Goal: Task Accomplishment & Management: Manage account settings

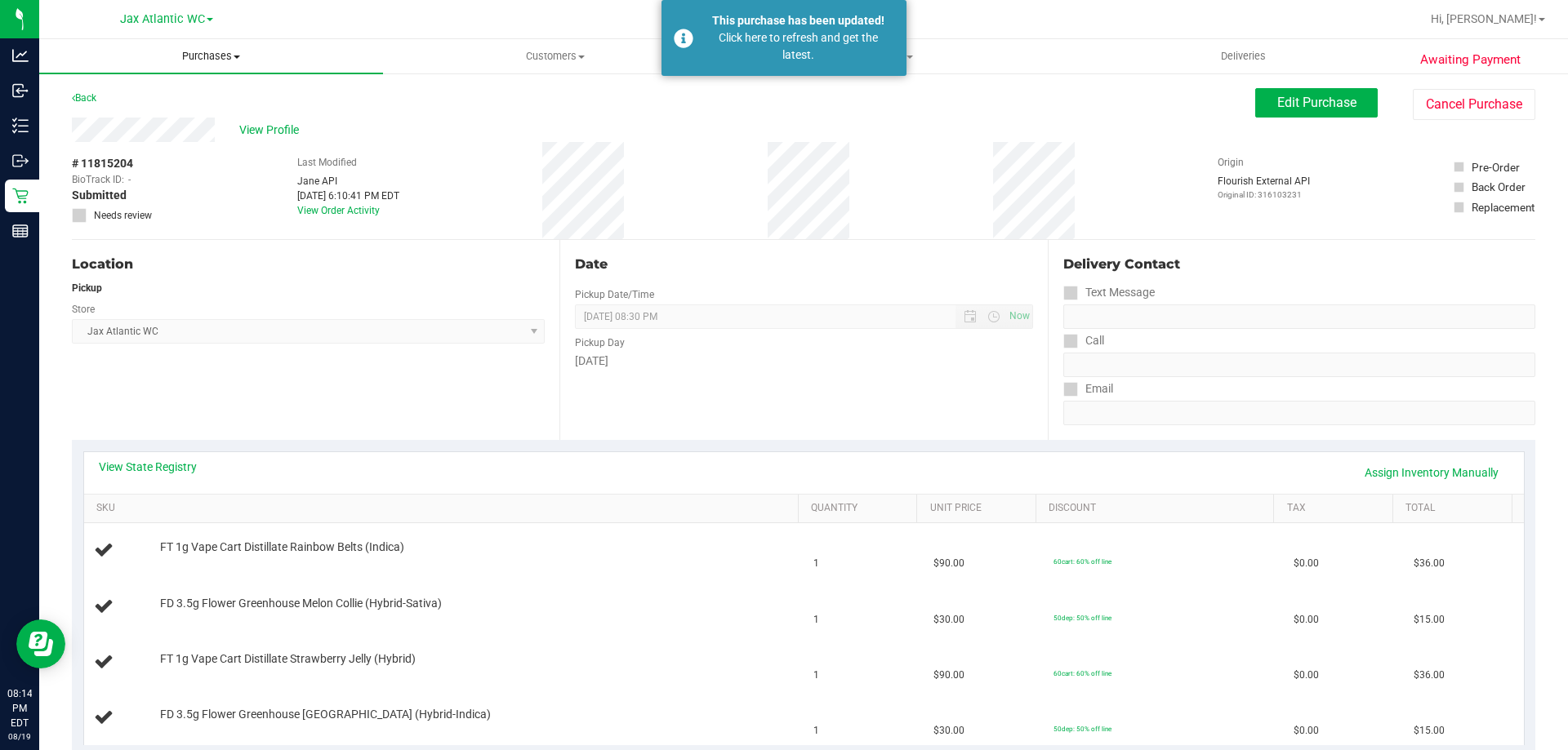
click at [215, 59] on span "Purchases" at bounding box center [211, 56] width 343 height 15
click at [117, 112] on span "Fulfillment" at bounding box center [90, 117] width 102 height 14
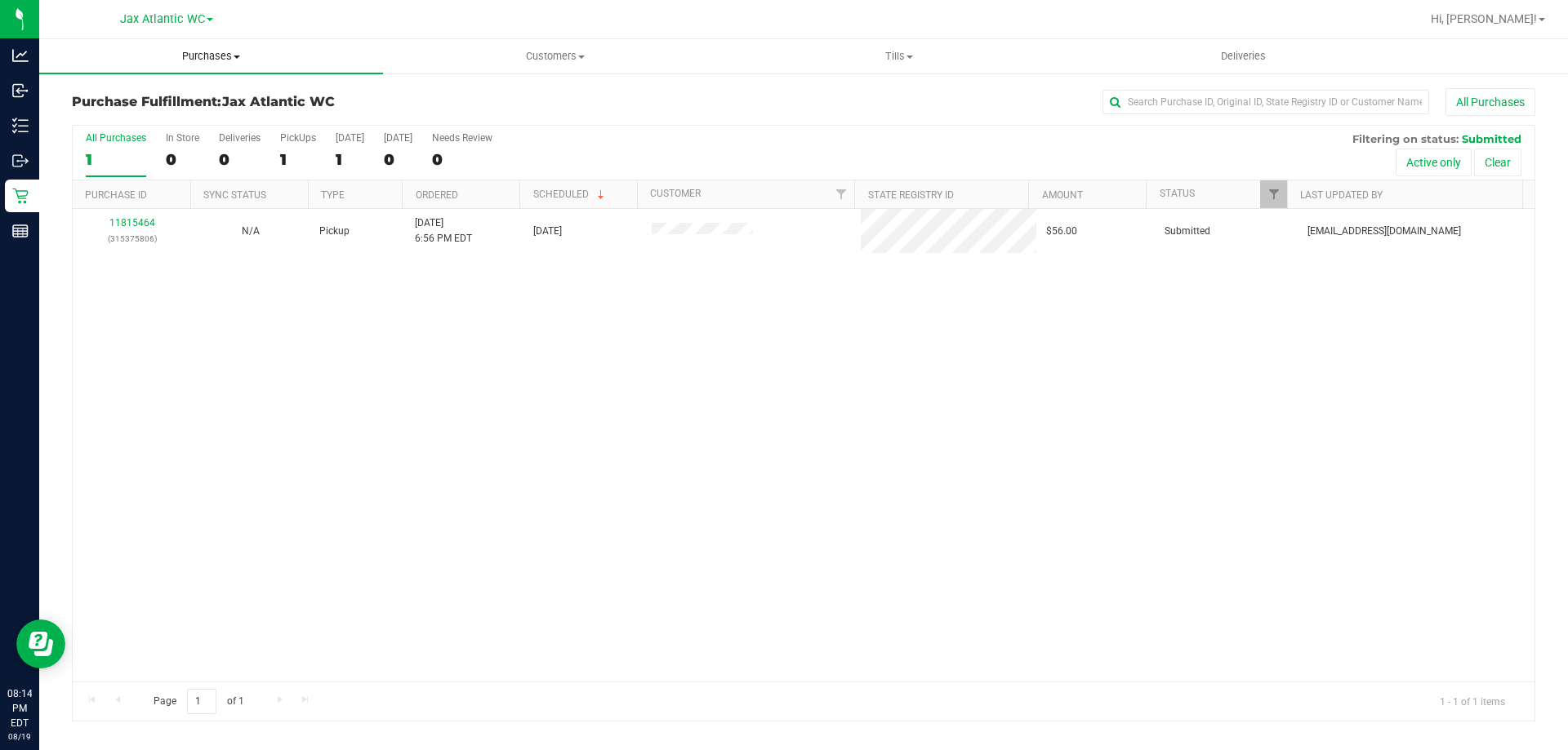
click at [194, 54] on span "Purchases" at bounding box center [211, 56] width 343 height 15
click at [102, 137] on span "All purchases" at bounding box center [97, 137] width 116 height 14
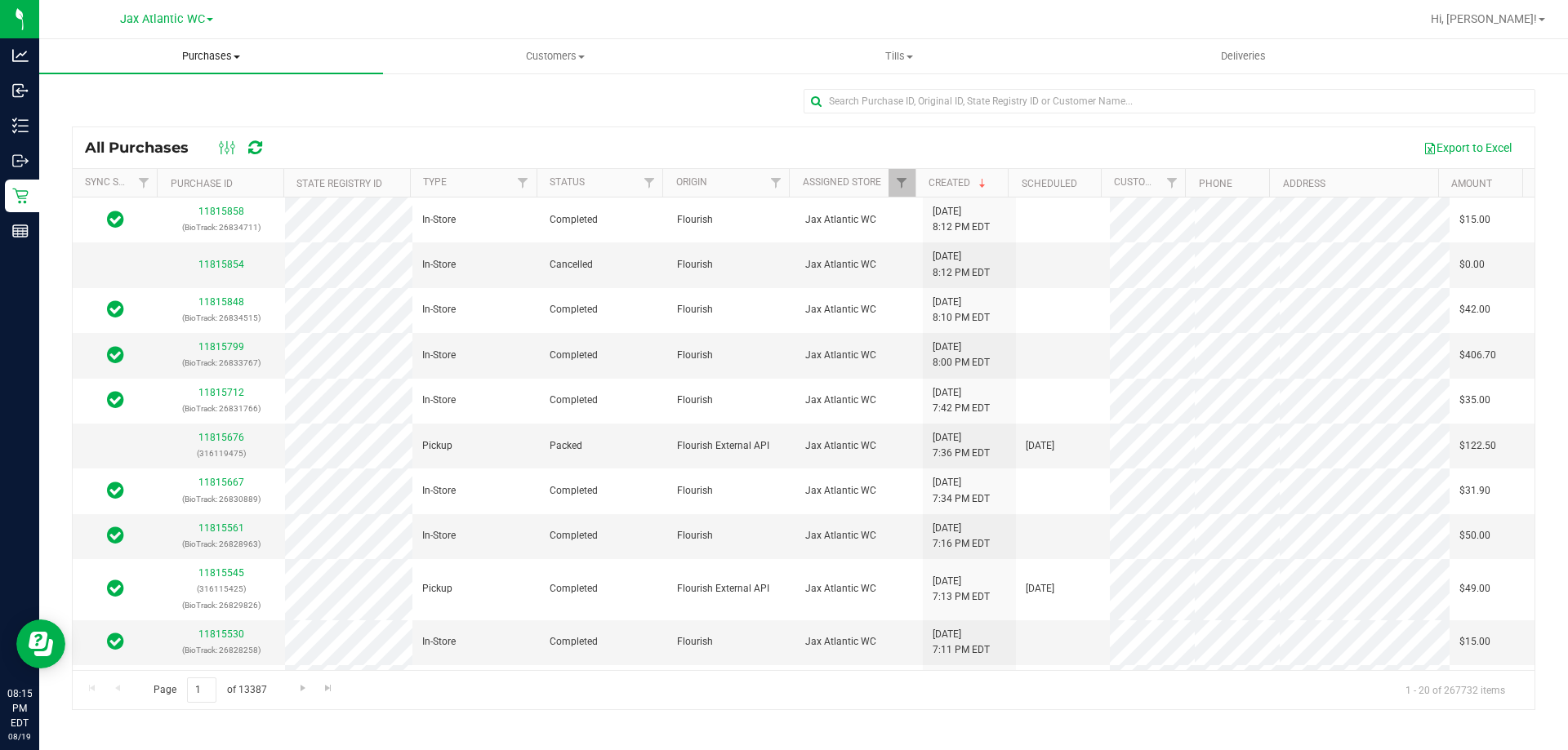
click at [215, 57] on span "Purchases" at bounding box center [211, 56] width 343 height 15
click at [142, 112] on li "Fulfillment" at bounding box center [211, 118] width 343 height 19
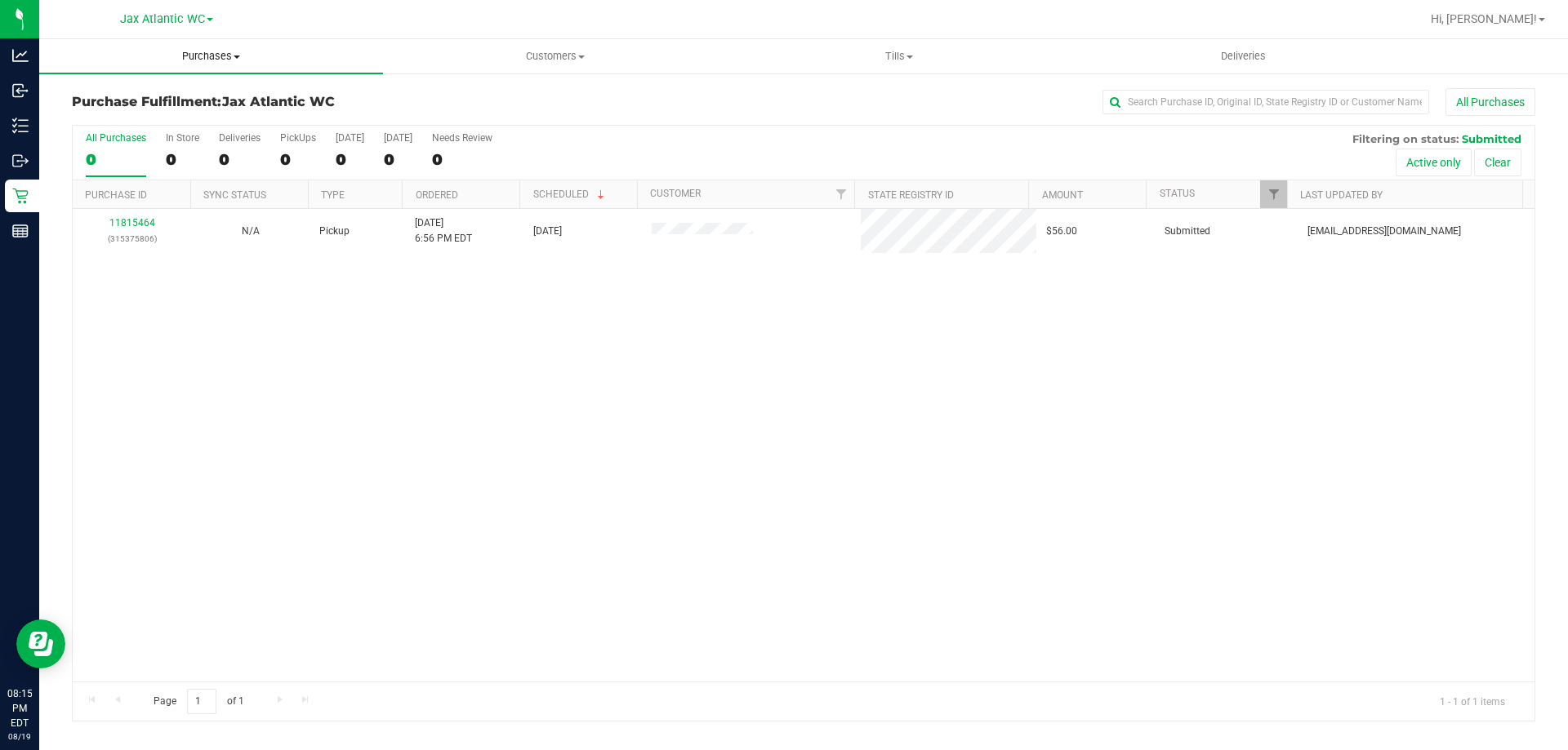
click at [214, 51] on span "Purchases" at bounding box center [211, 56] width 343 height 15
click at [136, 97] on span "Summary of purchases" at bounding box center [123, 98] width 168 height 14
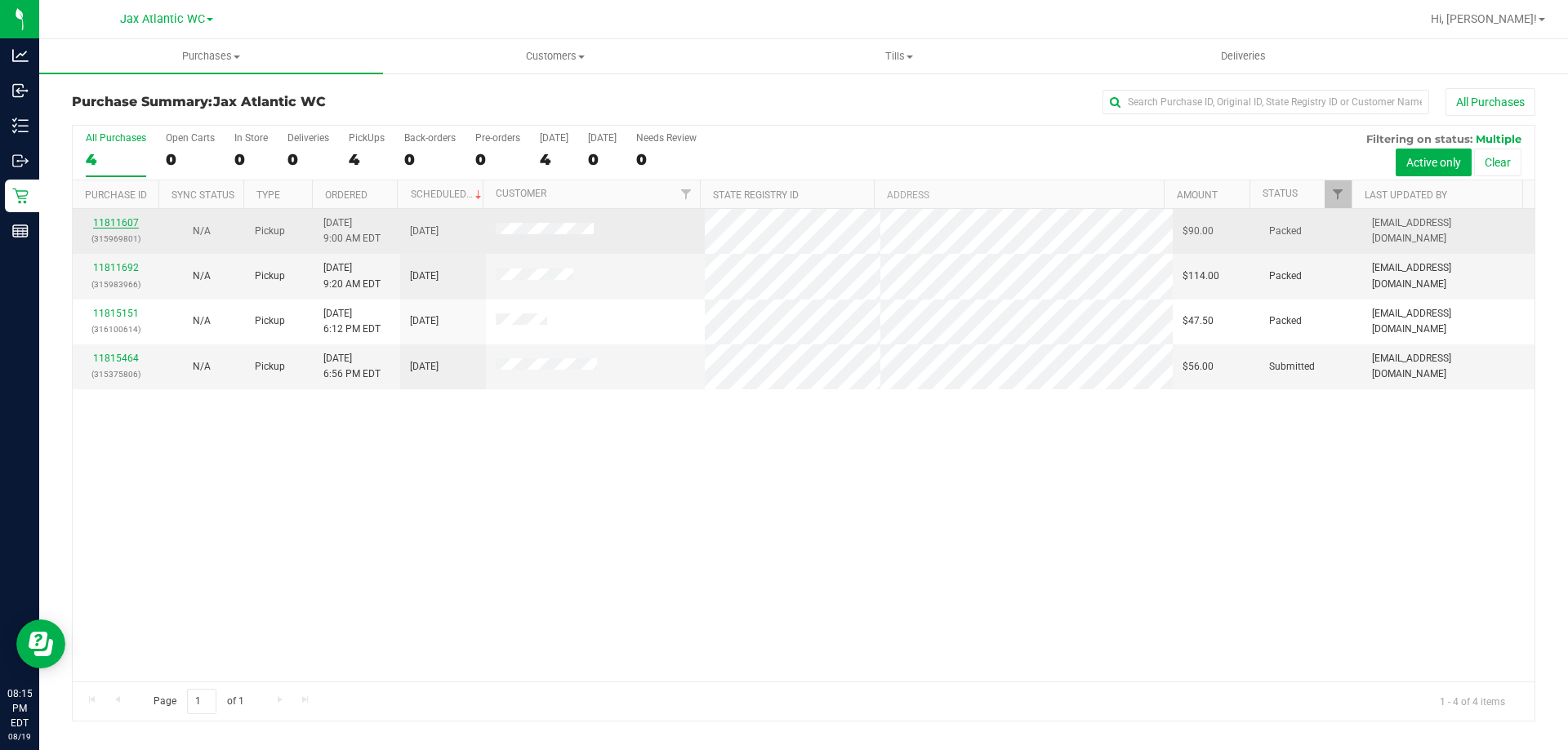
click at [115, 221] on link "11811607" at bounding box center [116, 223] width 46 height 11
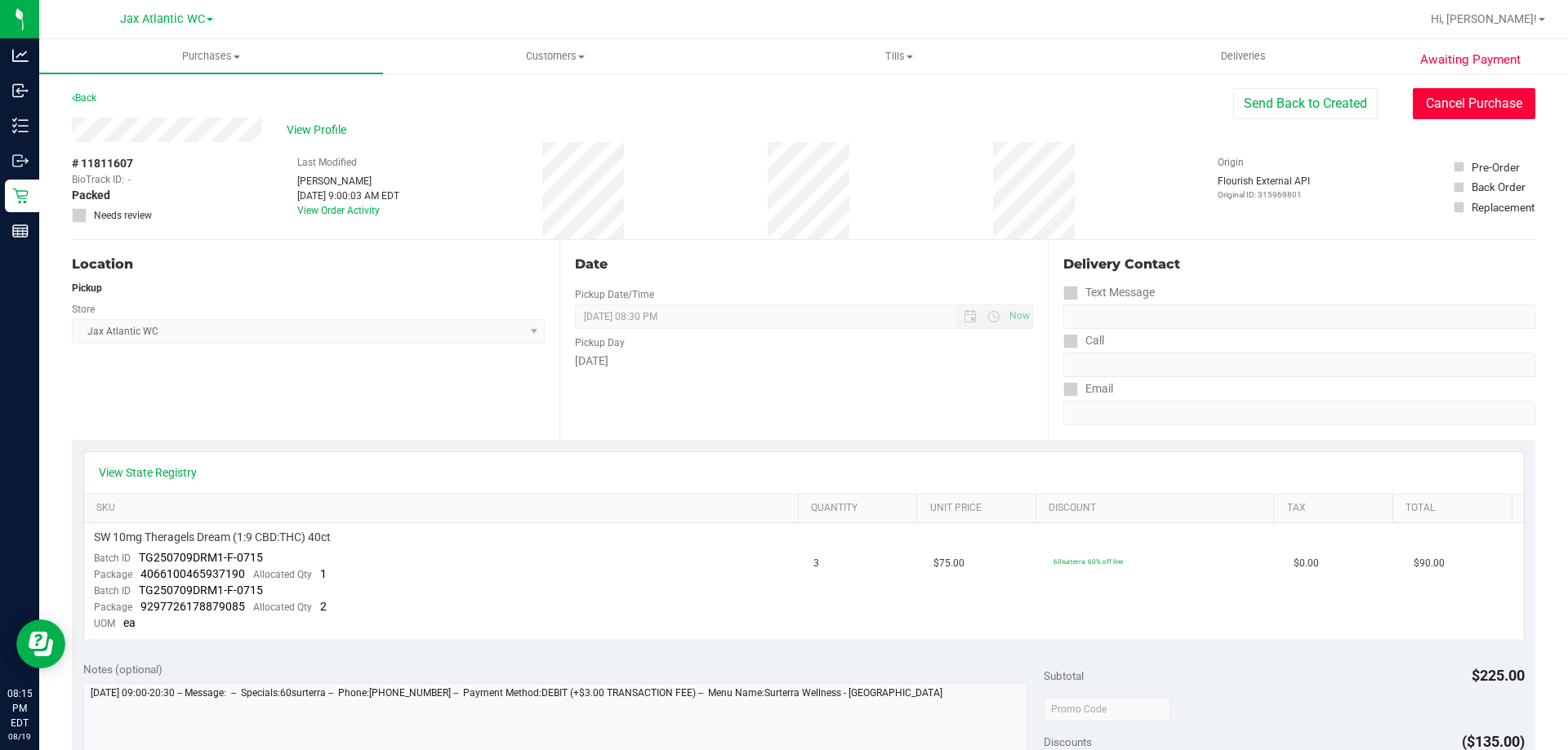
click at [1426, 102] on button "Cancel Purchase" at bounding box center [1474, 103] width 123 height 31
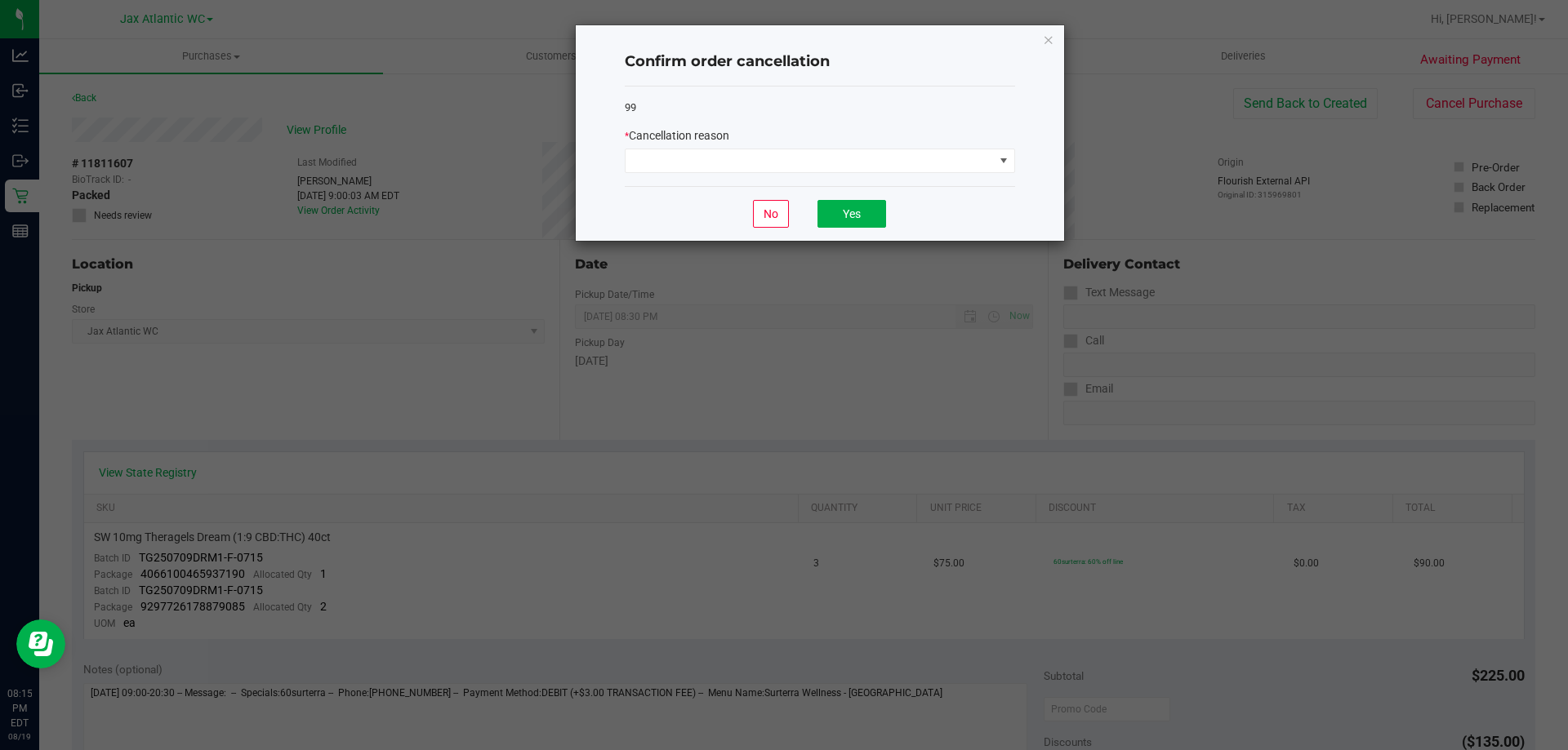
click at [734, 174] on div "99 * Cancellation reason" at bounding box center [820, 137] width 390 height 101
click at [735, 155] on span at bounding box center [810, 160] width 368 height 23
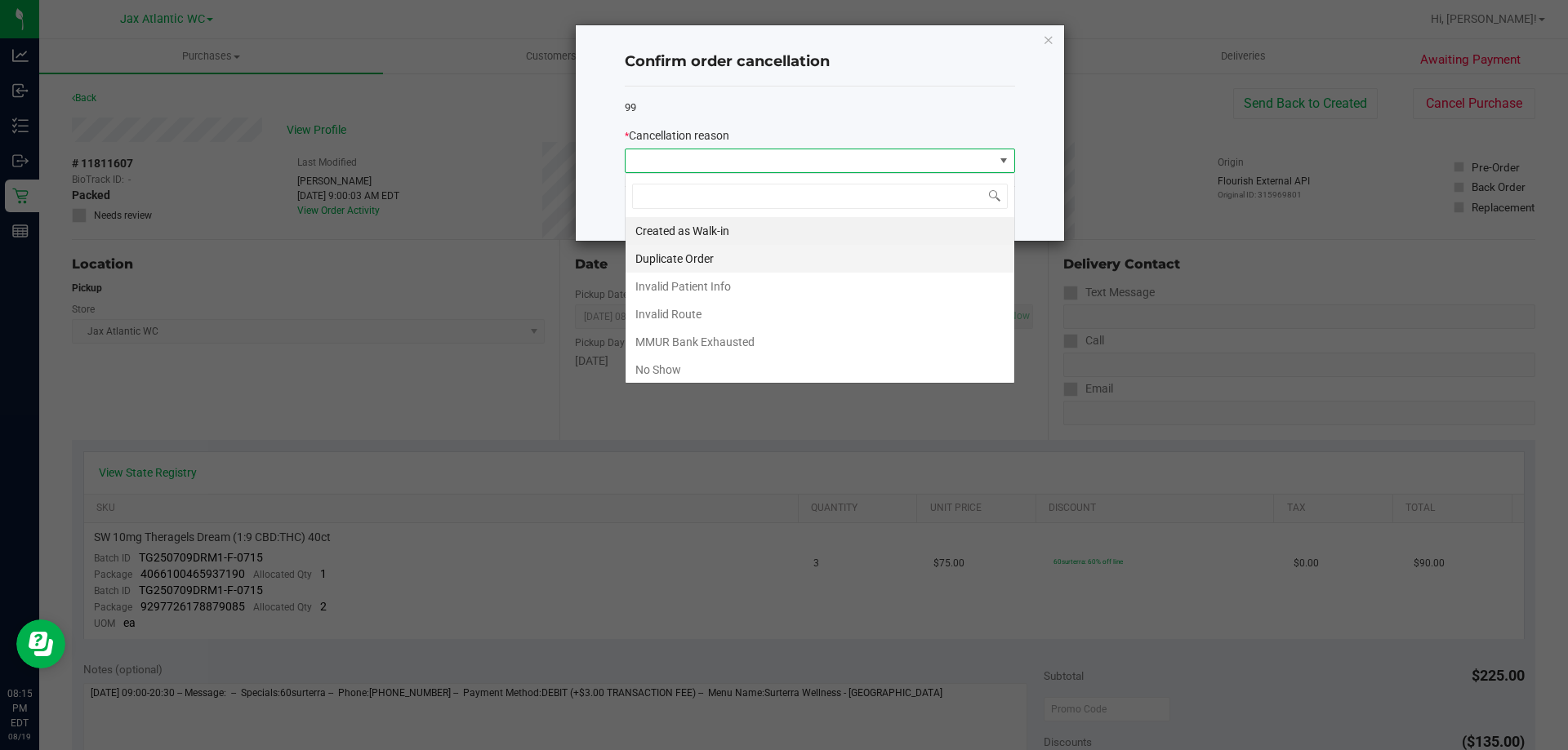
scroll to position [25, 390]
click at [667, 361] on li "No Show" at bounding box center [820, 370] width 388 height 27
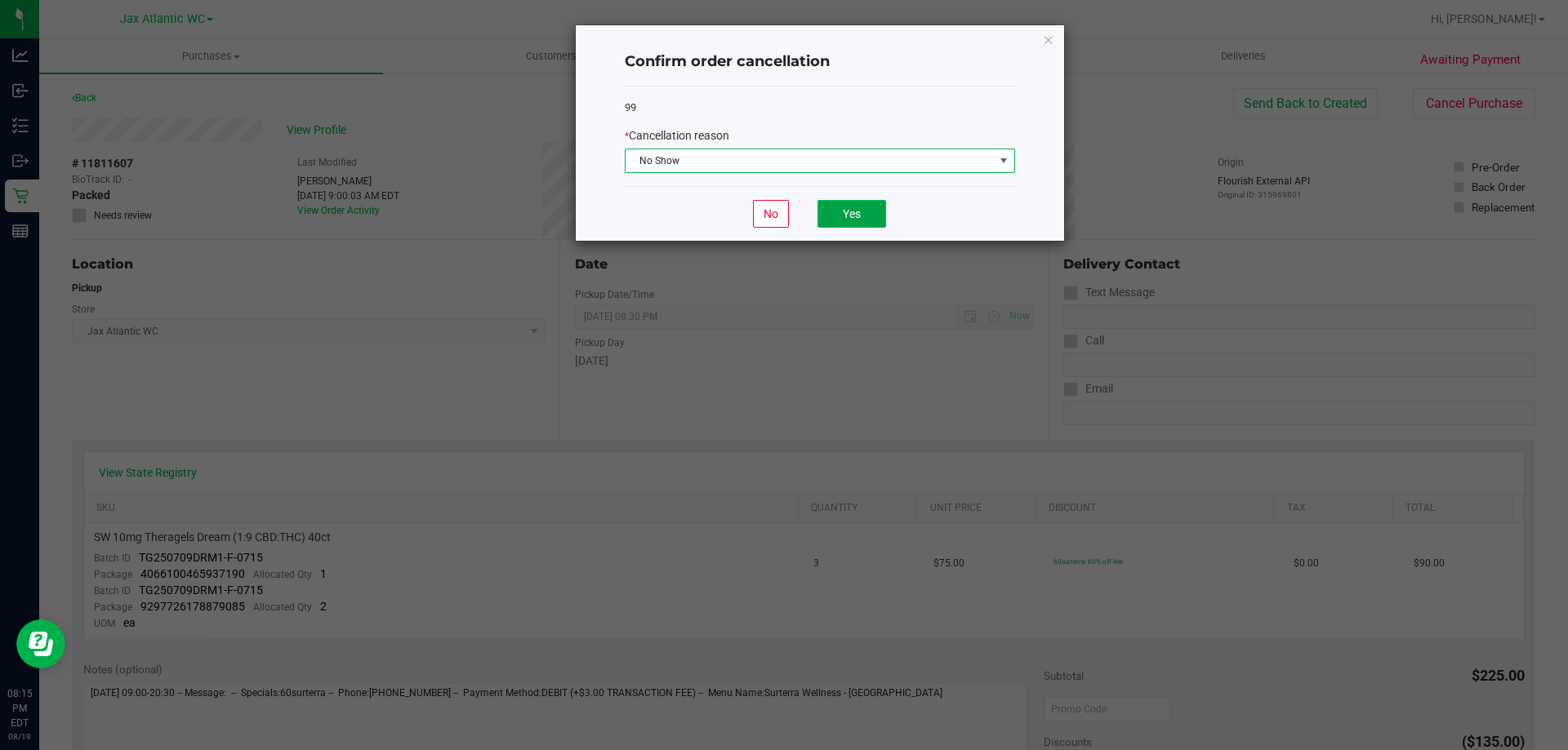
click at [836, 211] on button "Yes" at bounding box center [851, 213] width 69 height 27
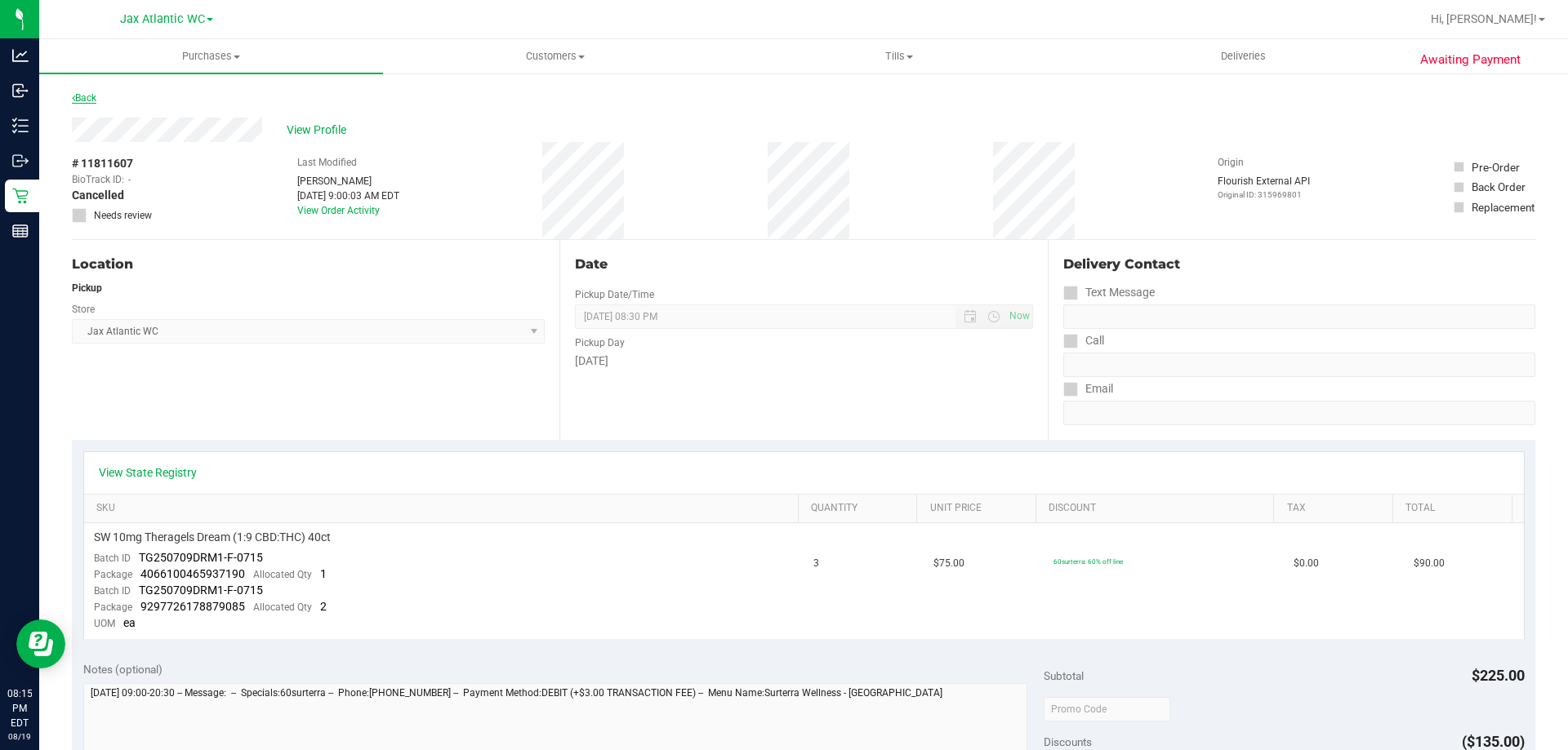
click at [94, 96] on link "Back" at bounding box center [83, 98] width 25 height 11
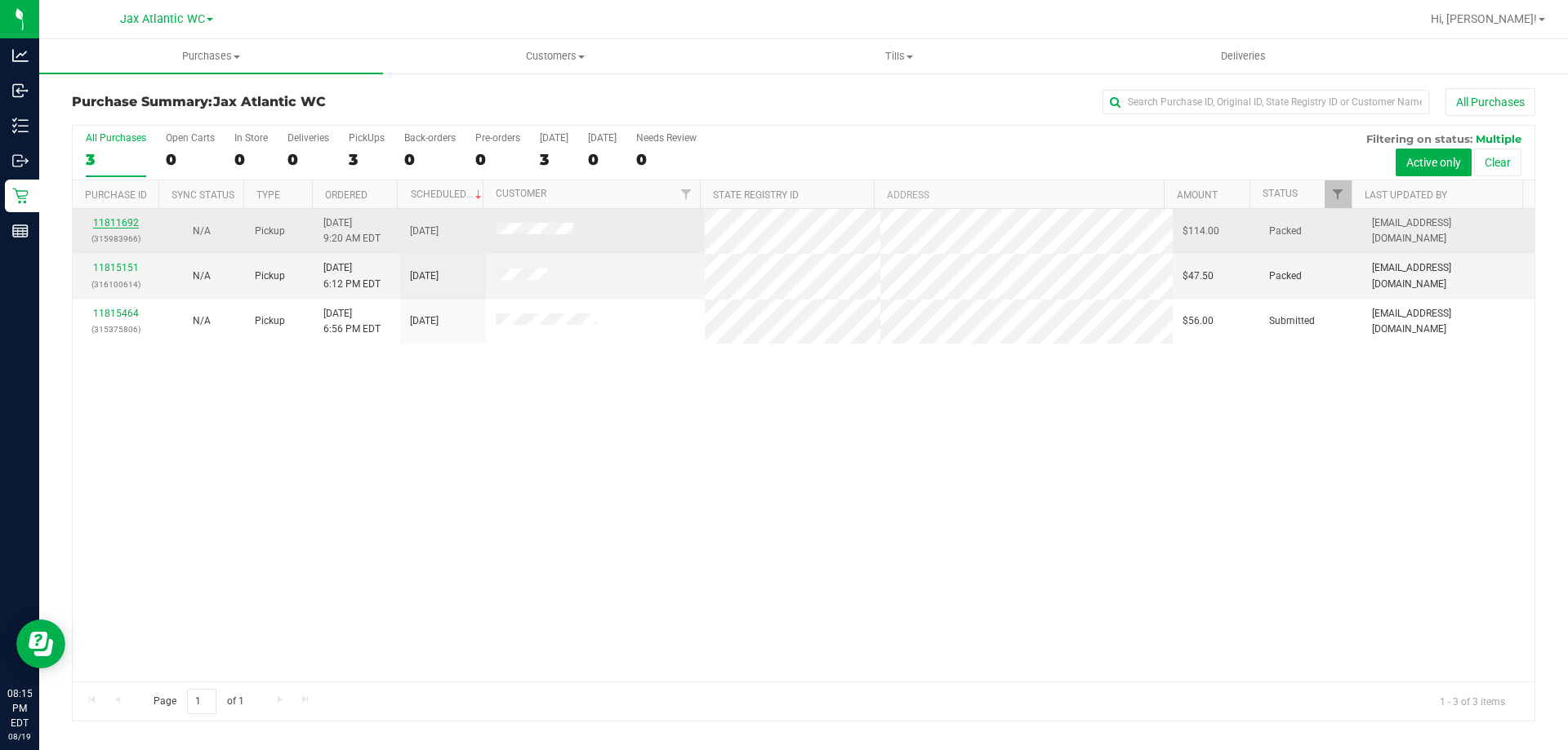
click at [116, 223] on link "11811692" at bounding box center [116, 223] width 46 height 11
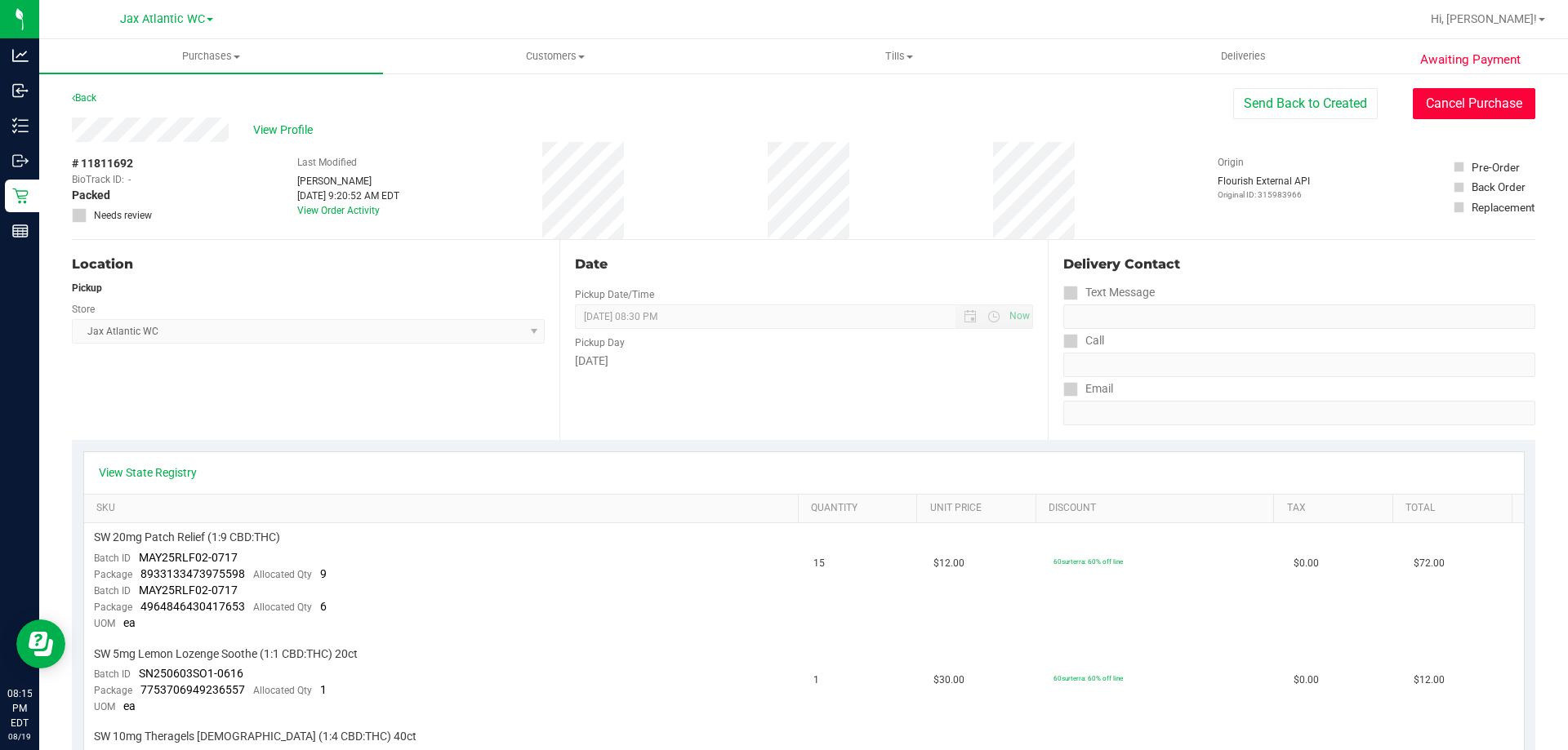
click at [1437, 96] on button "Cancel Purchase" at bounding box center [1474, 103] width 123 height 31
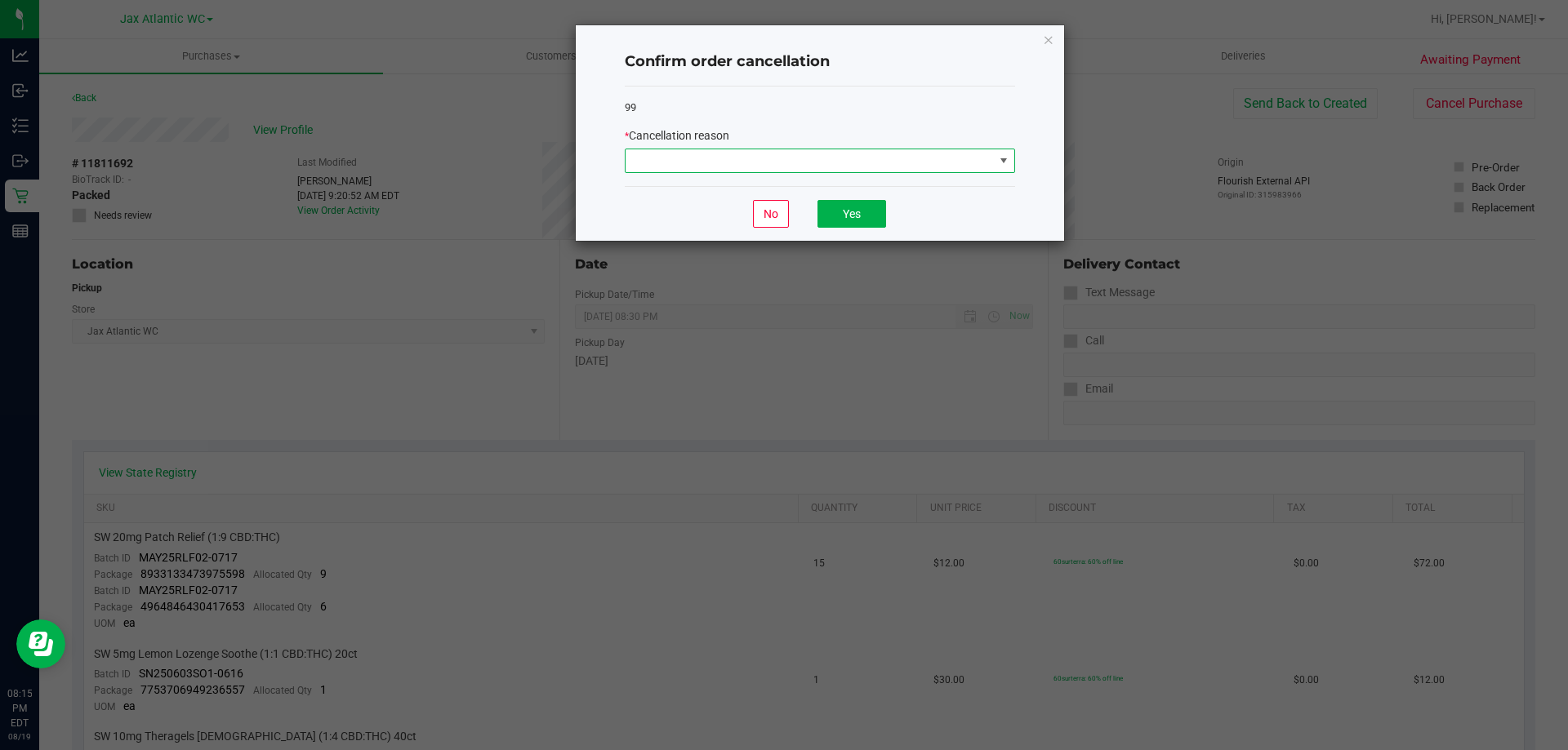
click at [859, 160] on span at bounding box center [810, 160] width 368 height 23
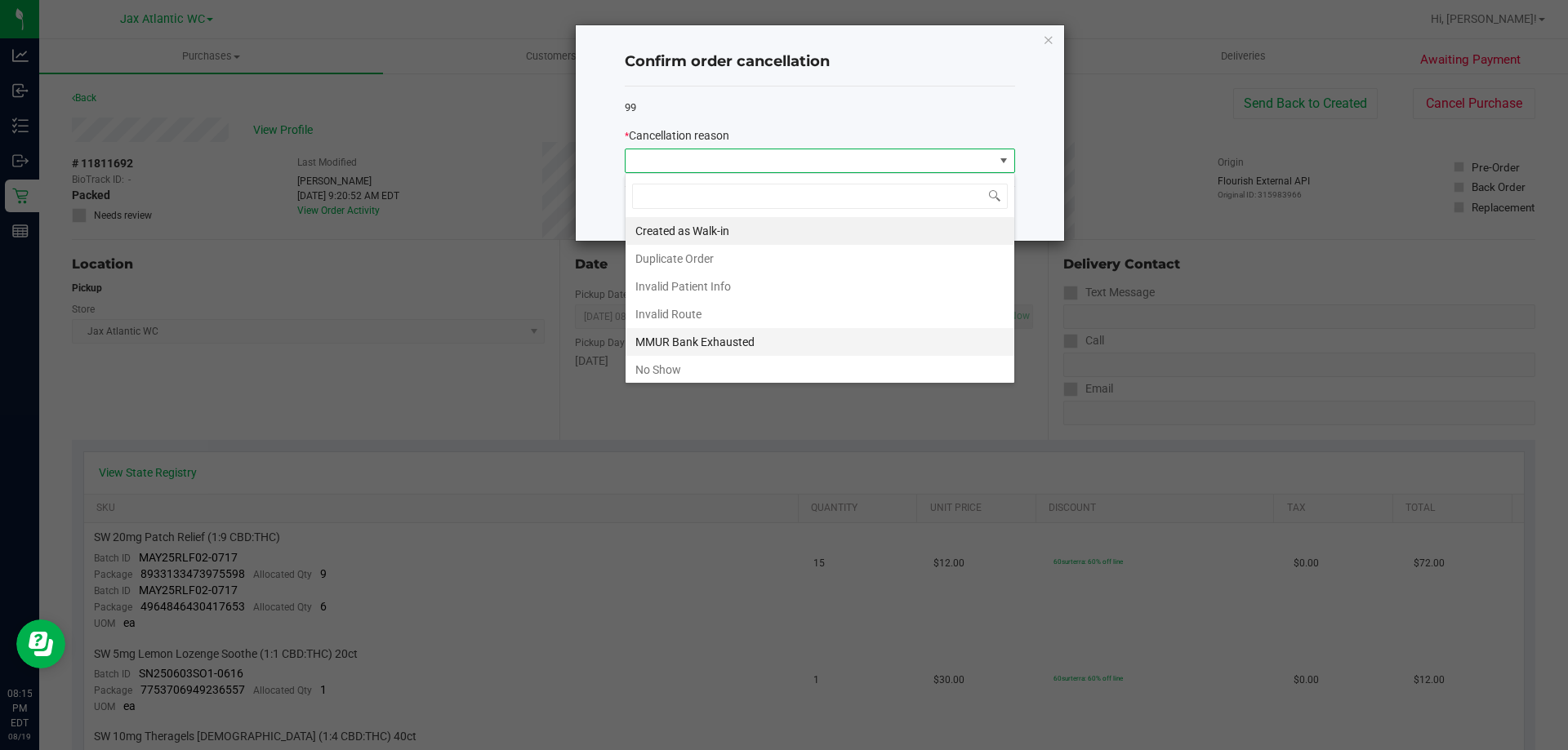
scroll to position [25, 390]
click at [666, 362] on li "No Show" at bounding box center [820, 370] width 388 height 27
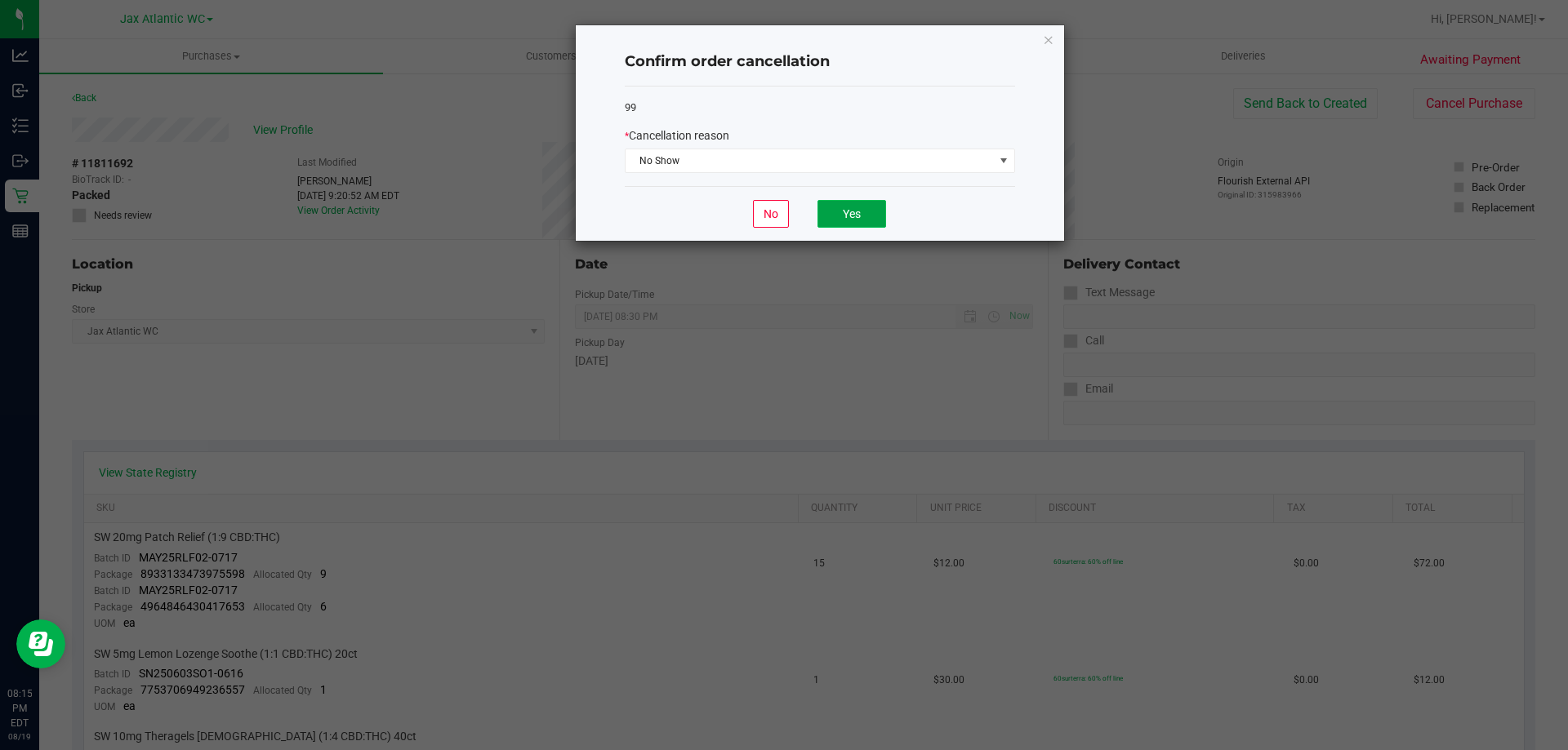
click at [852, 224] on button "Yes" at bounding box center [851, 213] width 69 height 27
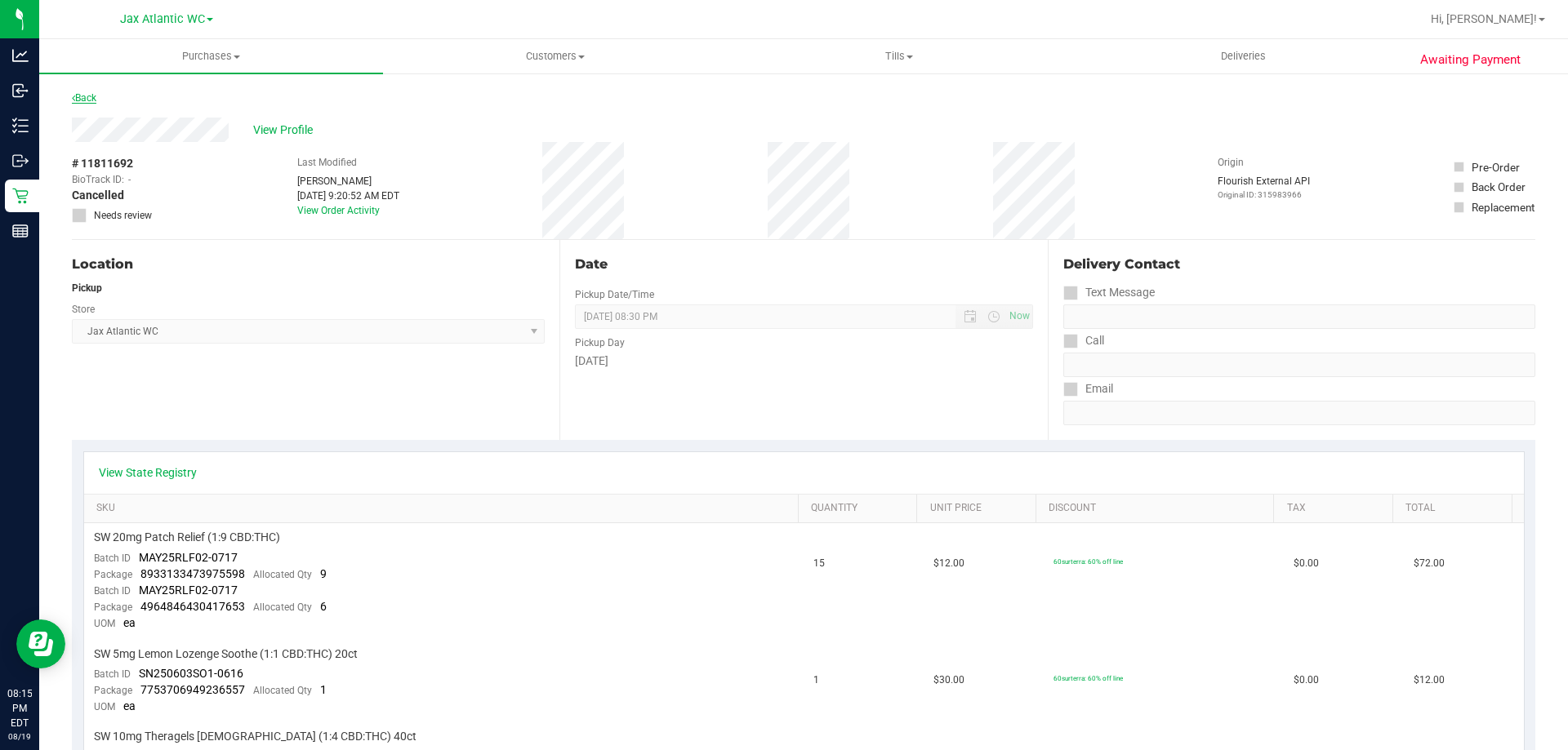
click at [84, 94] on link "Back" at bounding box center [83, 98] width 25 height 11
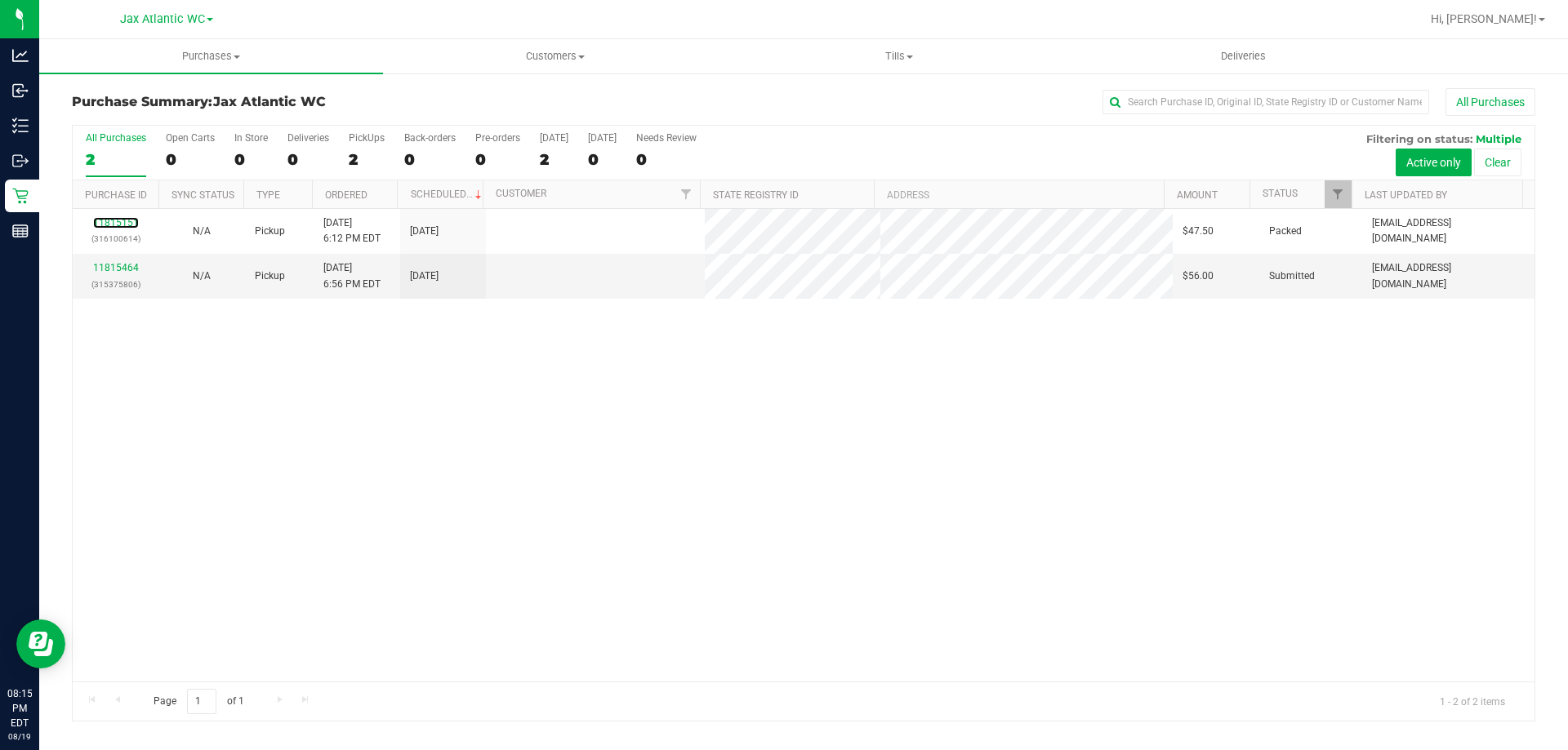
click at [115, 221] on link "11815151" at bounding box center [116, 223] width 46 height 11
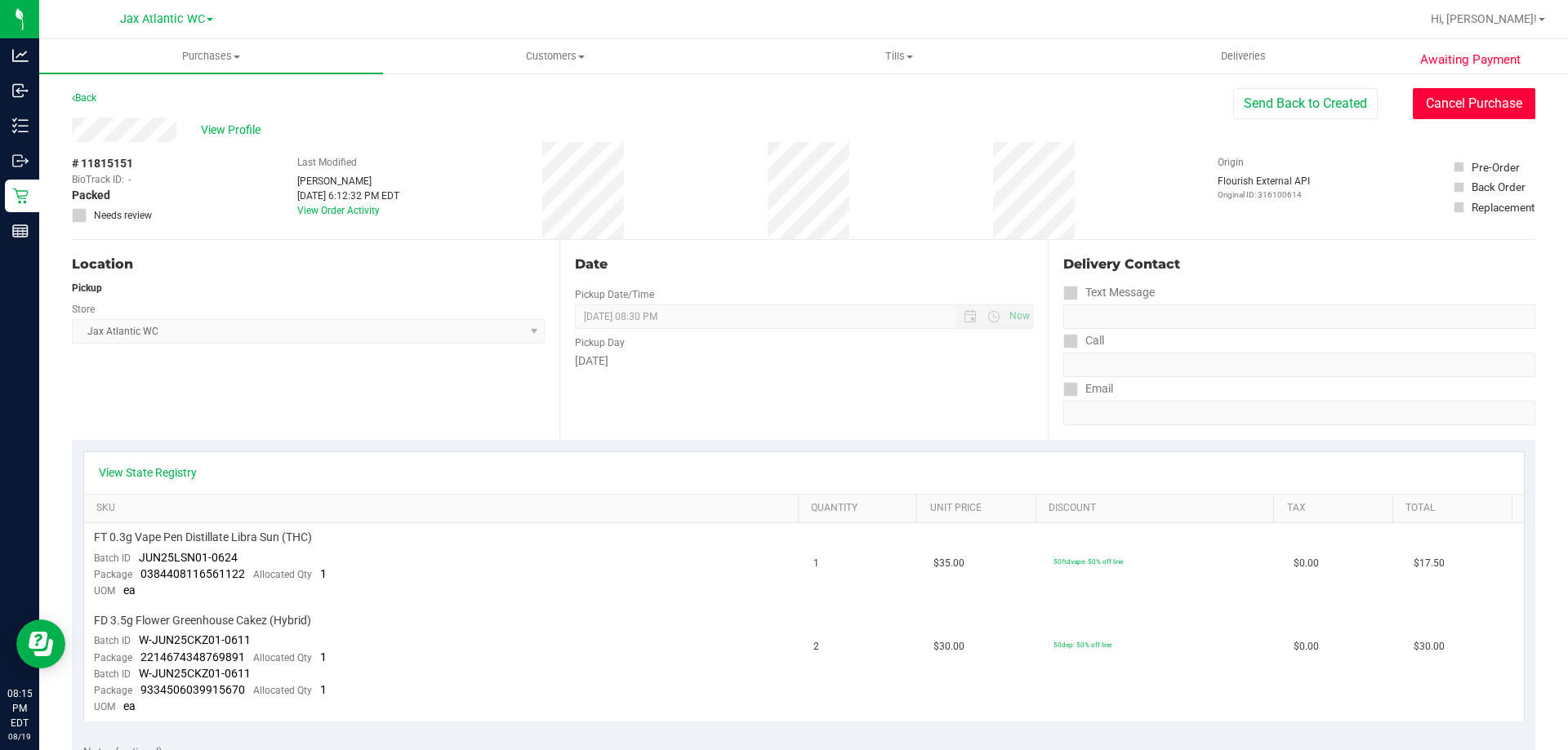
click at [1468, 102] on button "Cancel Purchase" at bounding box center [1474, 103] width 123 height 31
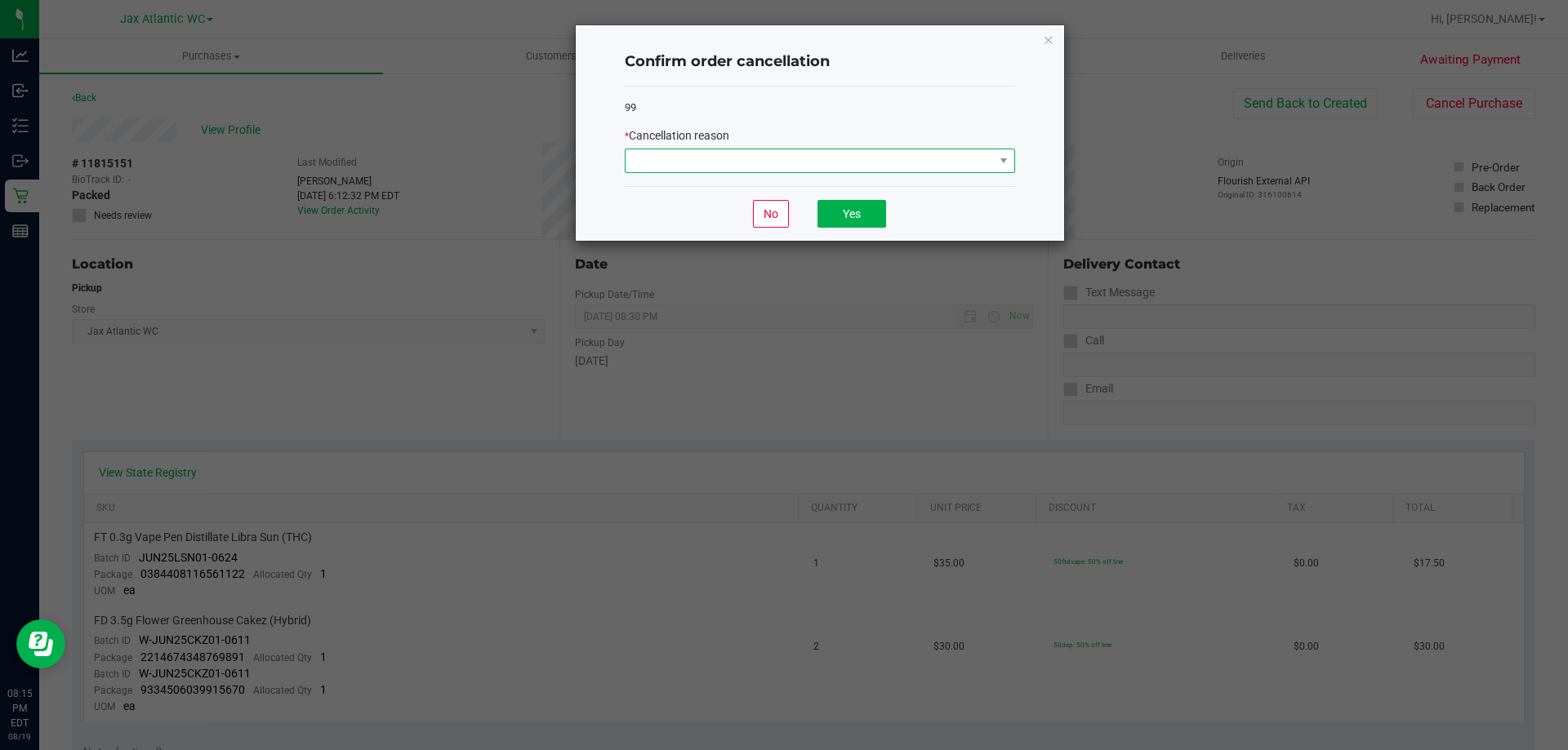
click at [834, 157] on span at bounding box center [810, 160] width 368 height 23
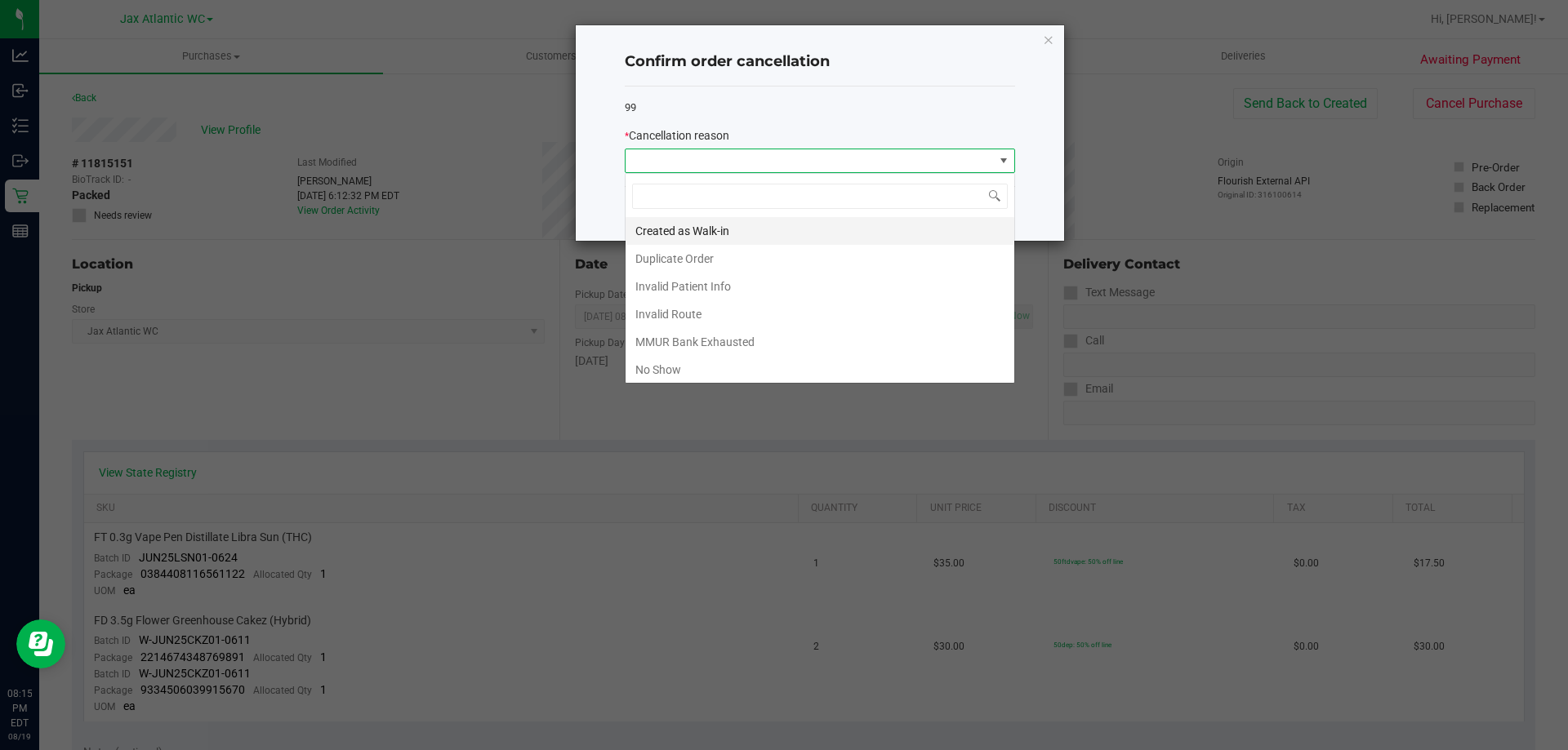
scroll to position [25, 390]
click at [733, 364] on li "No Show" at bounding box center [820, 370] width 388 height 27
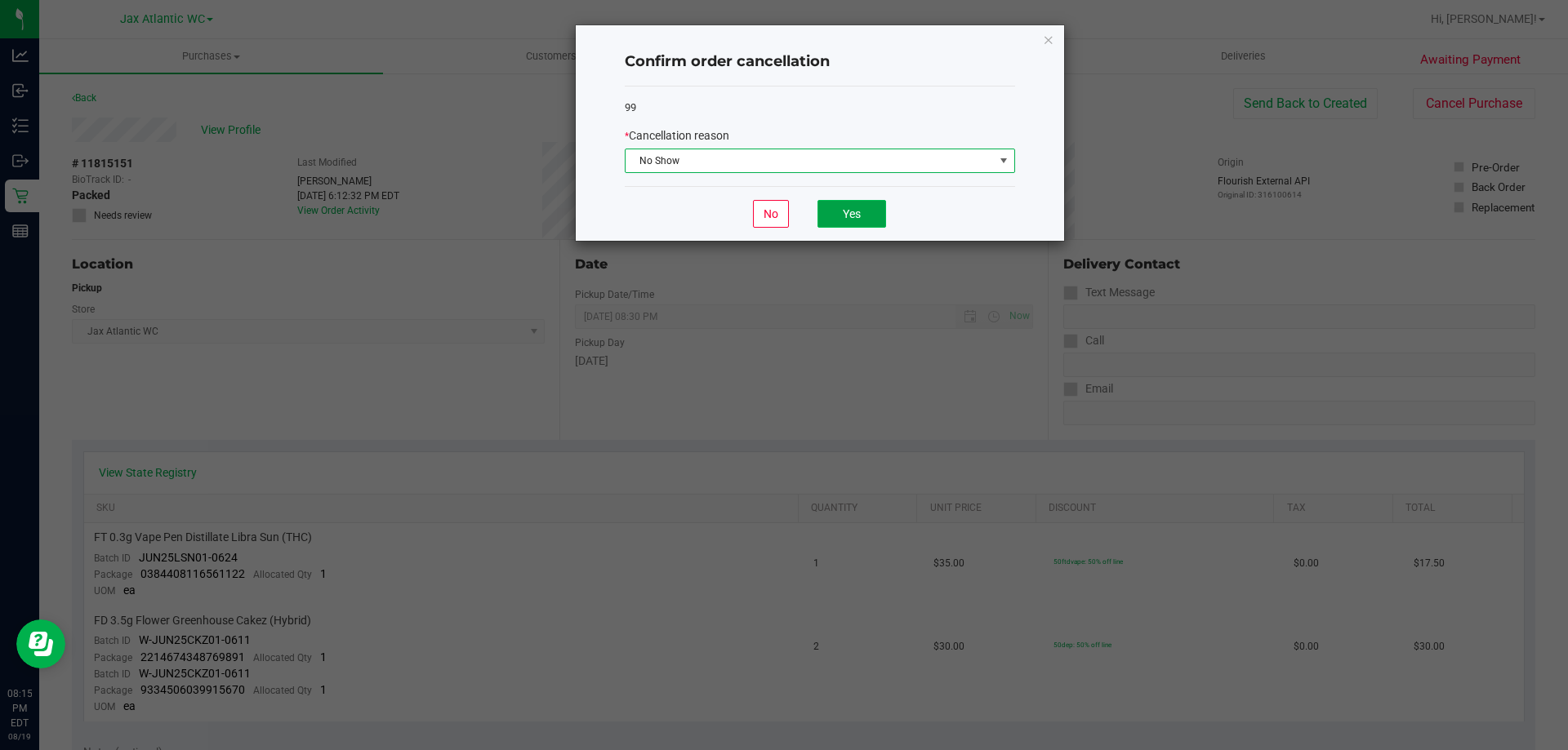
click at [840, 217] on button "Yes" at bounding box center [851, 213] width 69 height 27
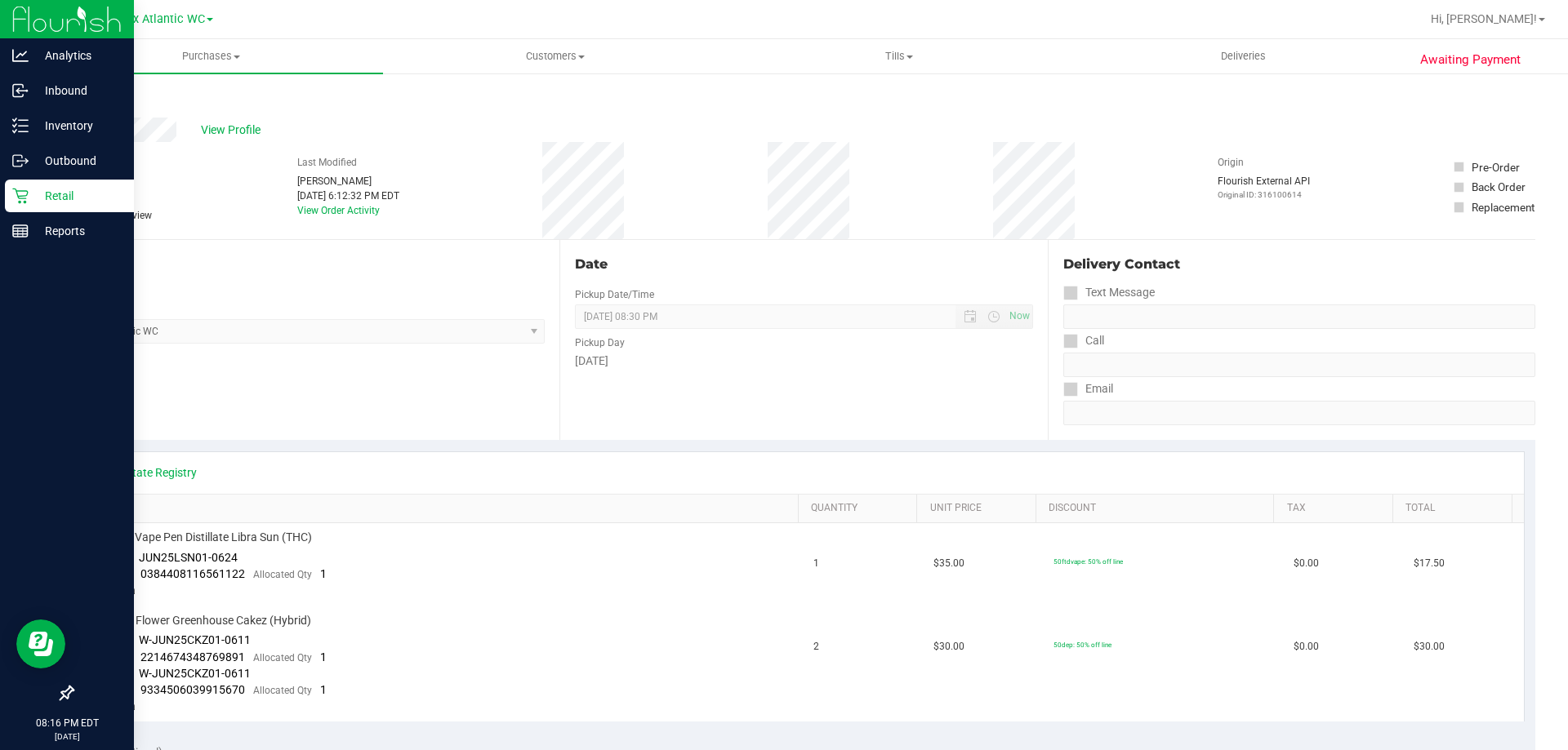
click at [5, 194] on div "Retail" at bounding box center [69, 196] width 129 height 33
